Goal: Navigation & Orientation: Find specific page/section

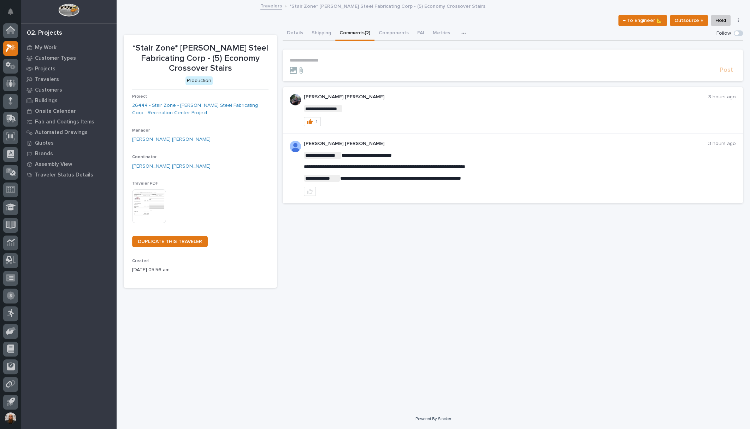
scroll to position [1, 0]
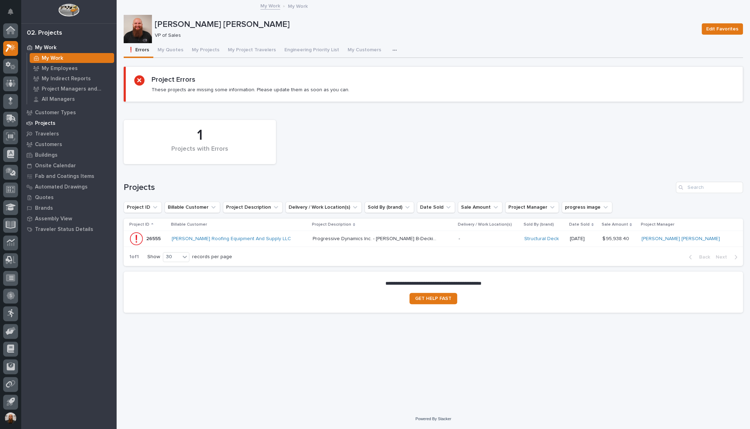
click at [54, 121] on div "Projects" at bounding box center [69, 123] width 92 height 10
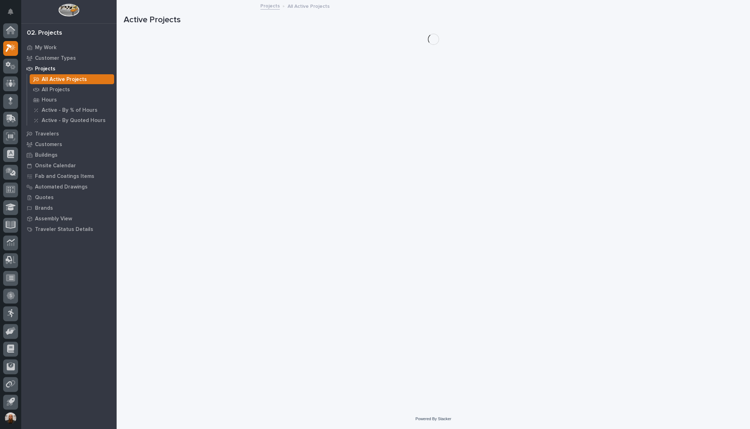
scroll to position [1, 0]
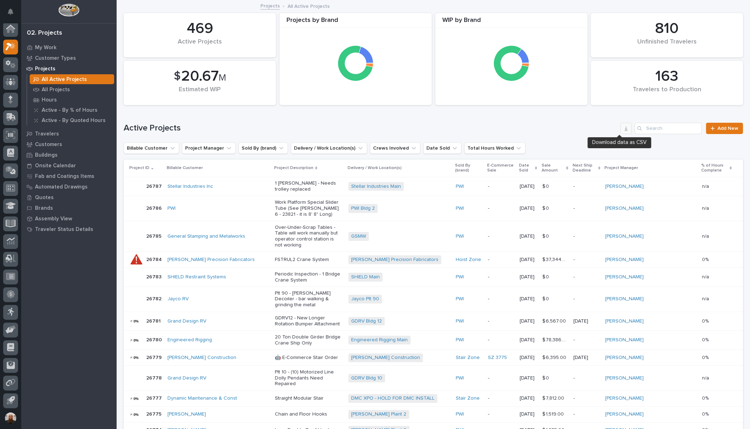
click at [625, 130] on icon "button" at bounding box center [627, 128] width 4 height 5
